Goal: Information Seeking & Learning: Check status

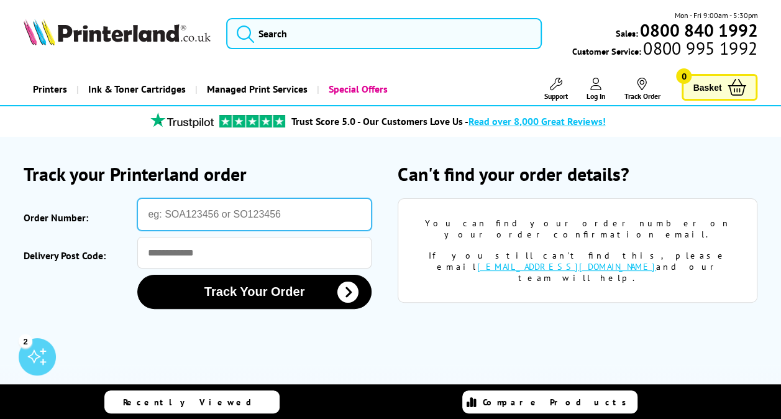
click at [195, 224] on input "Order Number:" at bounding box center [254, 214] width 234 height 32
type input "SO826313"
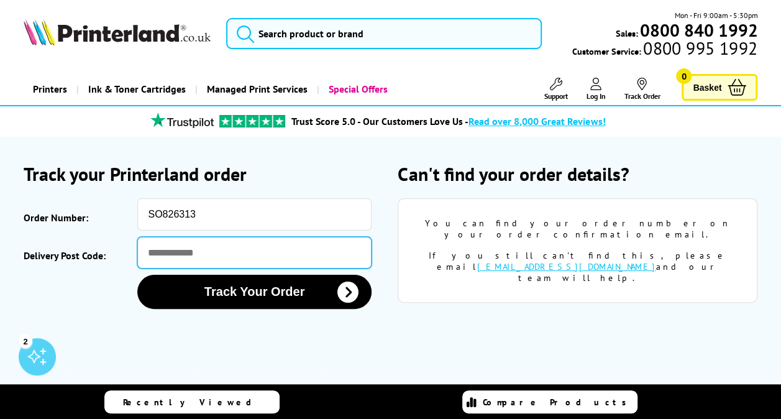
type input "********"
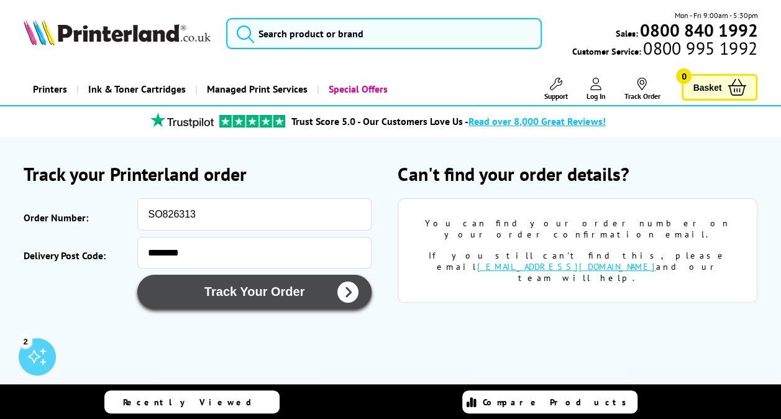
click at [241, 285] on button "Track Your Order" at bounding box center [254, 292] width 234 height 34
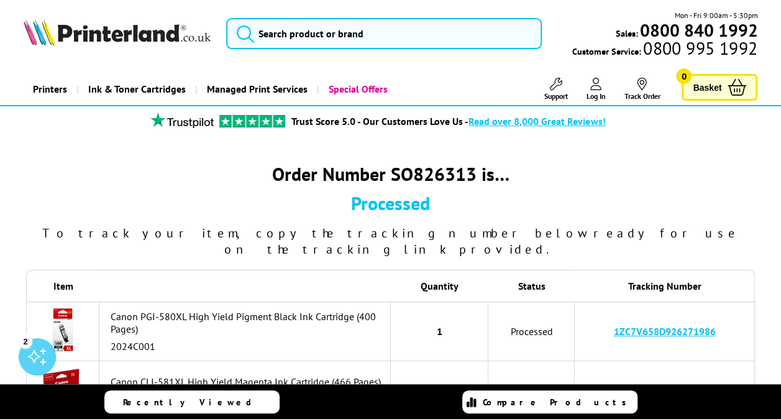
drag, startPoint x: 724, startPoint y: 320, endPoint x: 613, endPoint y: 313, distance: 112.0
click at [613, 314] on td "1ZC7V658D926271986" at bounding box center [665, 331] width 180 height 60
drag, startPoint x: 613, startPoint y: 313, endPoint x: 630, endPoint y: 312, distance: 17.4
click at [630, 325] on link "1ZC7V658D926271986" at bounding box center [665, 331] width 102 height 12
click at [721, 317] on td "1ZC7V658D926271986" at bounding box center [665, 331] width 180 height 60
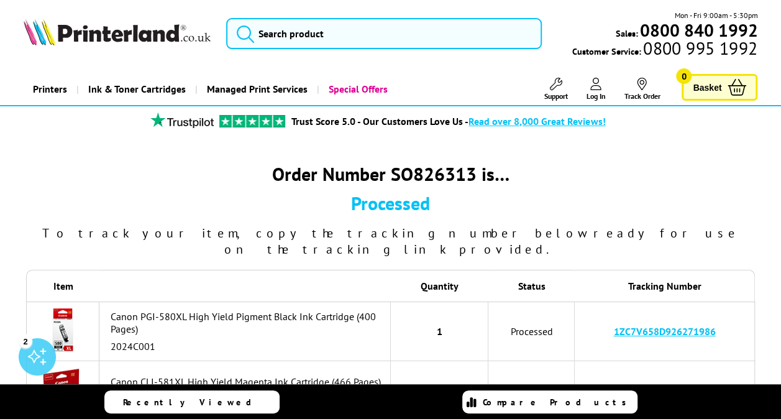
drag, startPoint x: 721, startPoint y: 314, endPoint x: 613, endPoint y: 317, distance: 108.1
click at [613, 317] on td "1ZC7V658D926271986" at bounding box center [665, 331] width 180 height 60
